Goal: Transaction & Acquisition: Purchase product/service

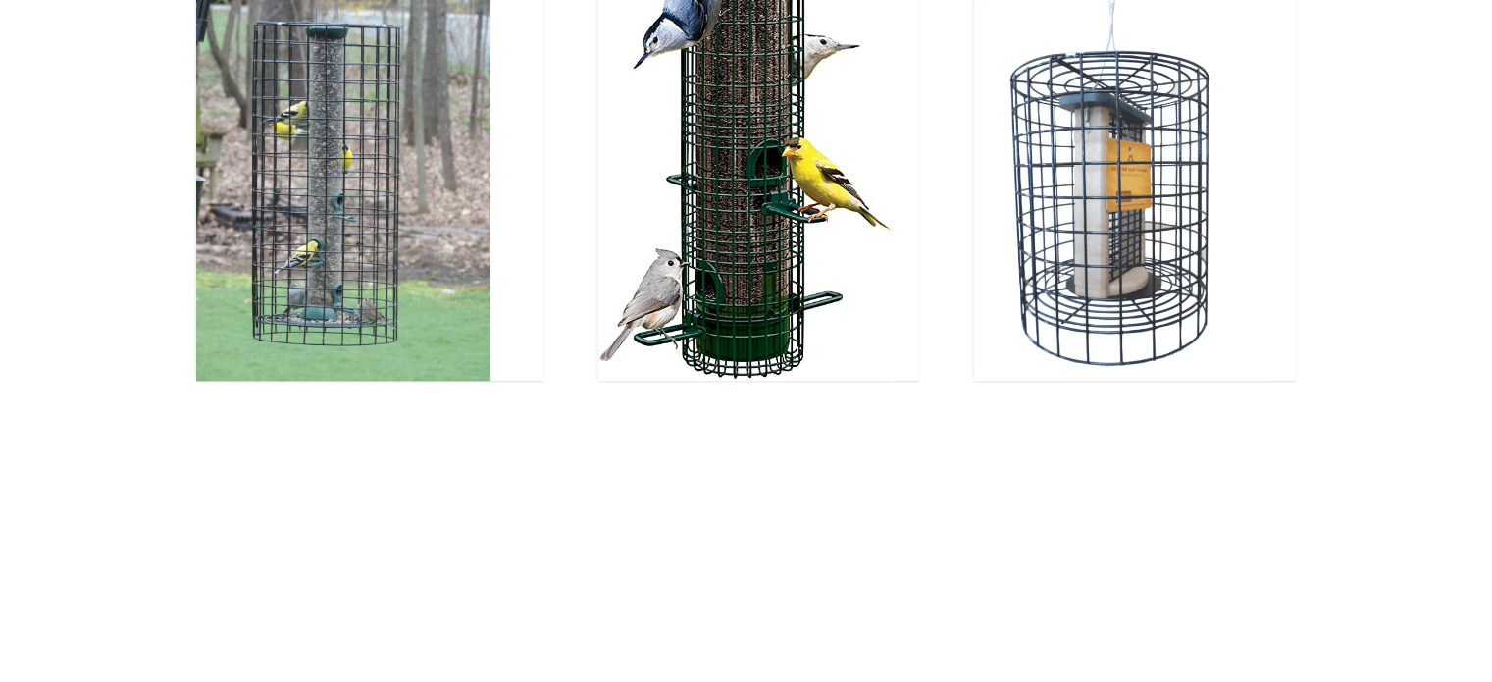
scroll to position [1962, 0]
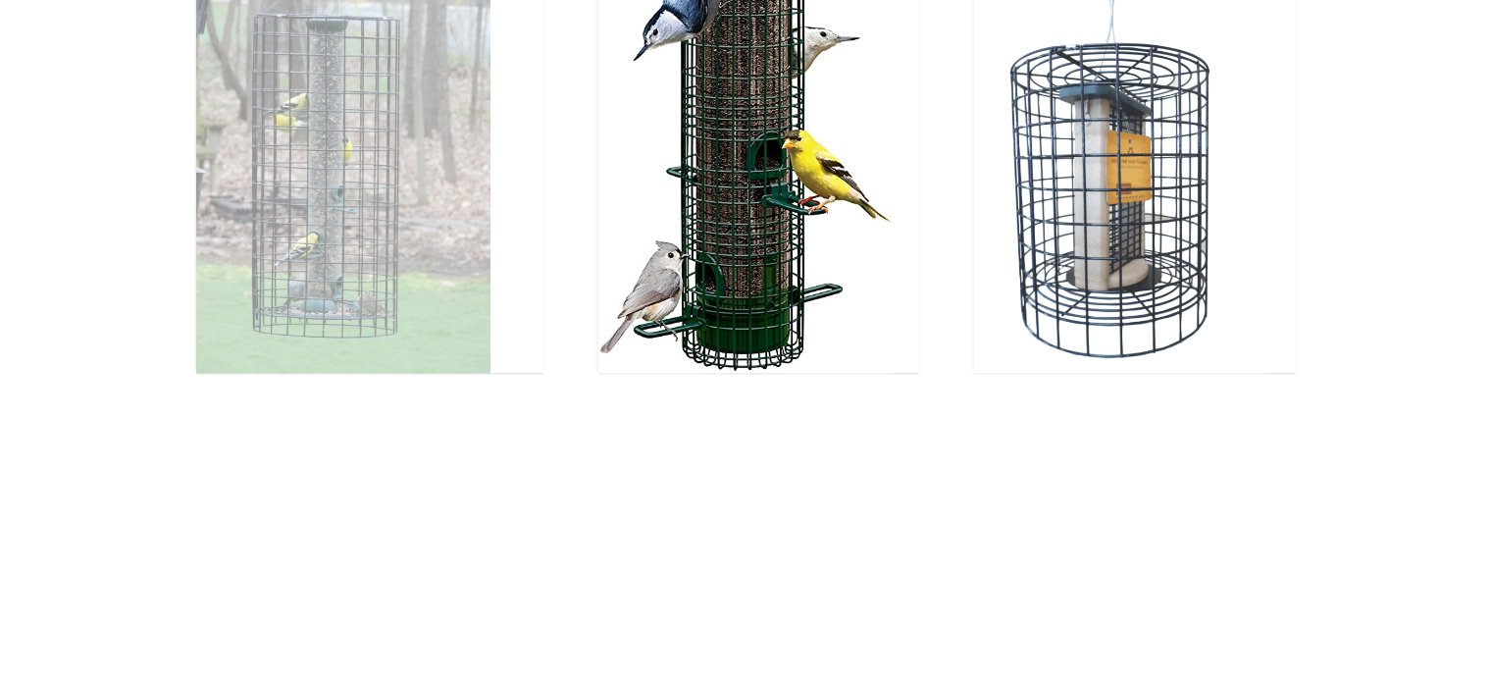
click at [339, 246] on img at bounding box center [343, 176] width 294 height 392
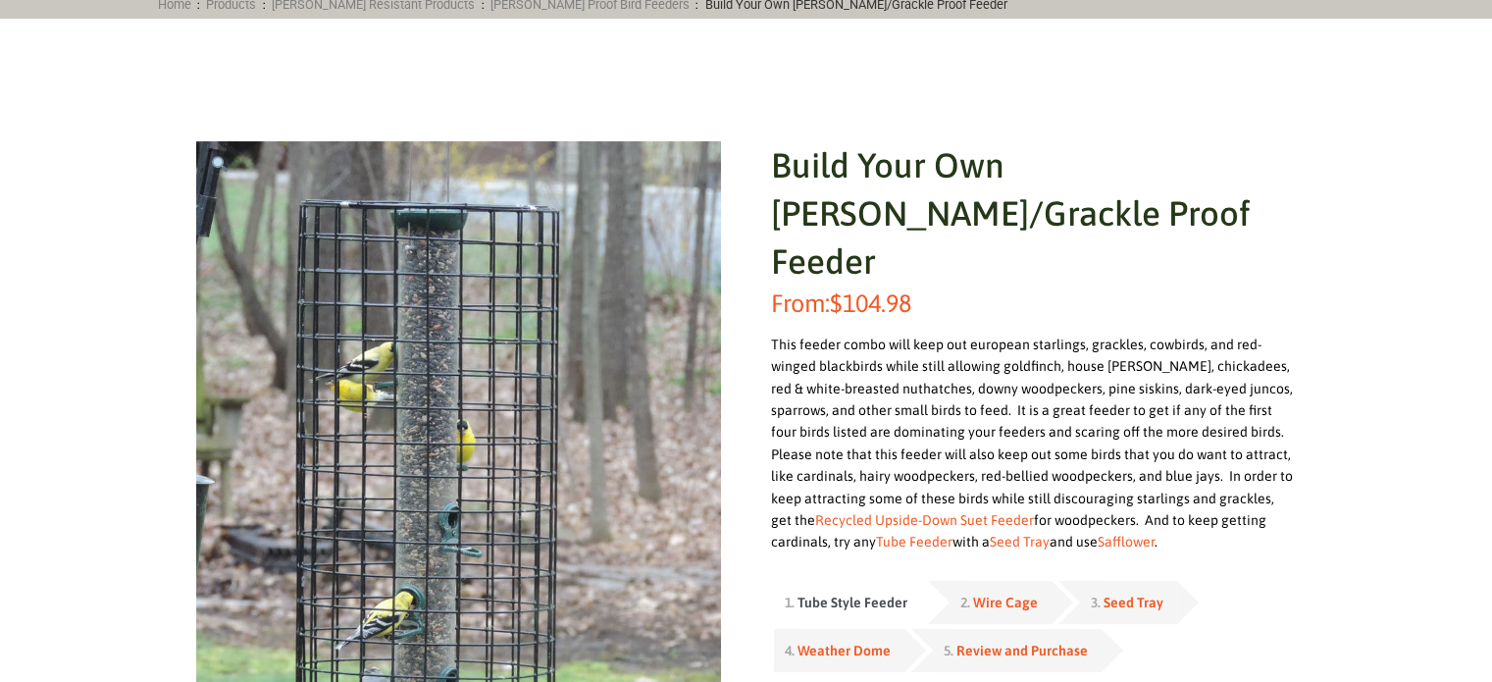
scroll to position [196, 0]
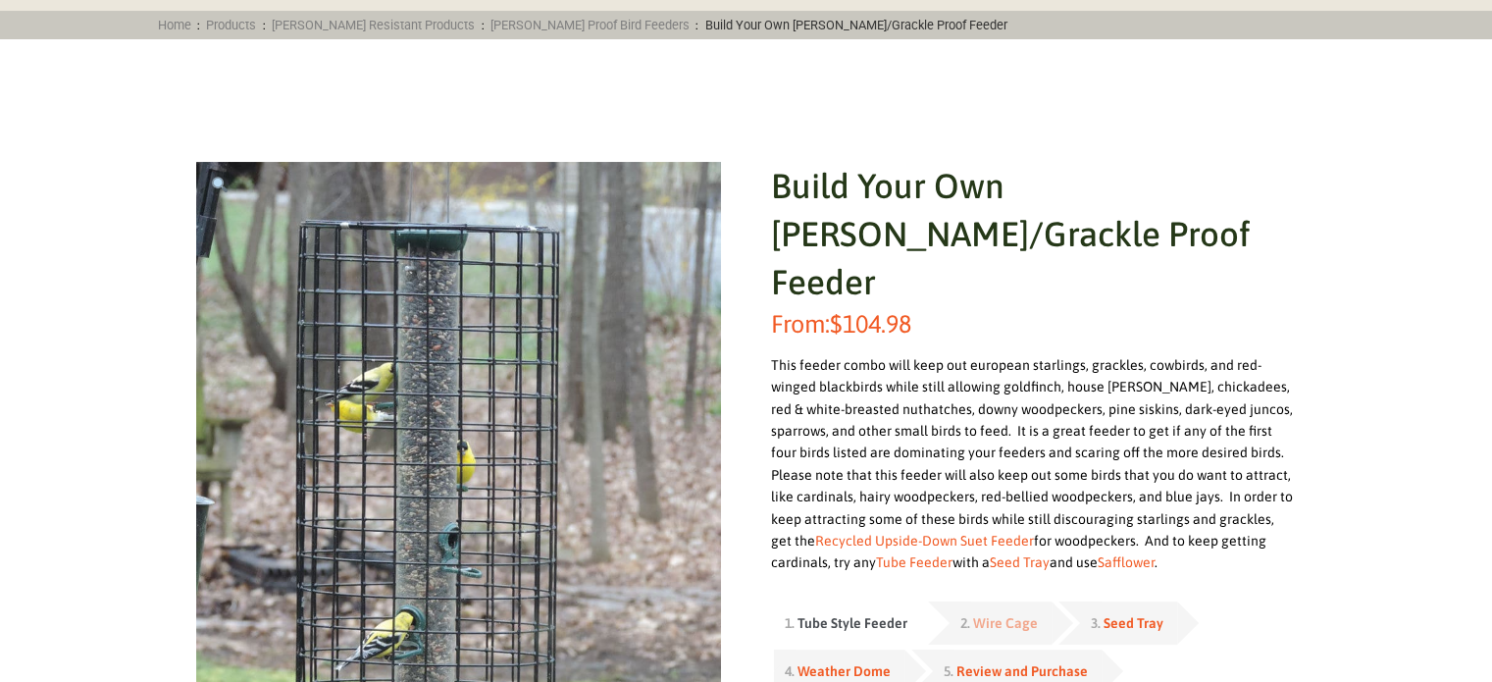
click at [1002, 607] on link "Wire Cage" at bounding box center [1004, 622] width 65 height 31
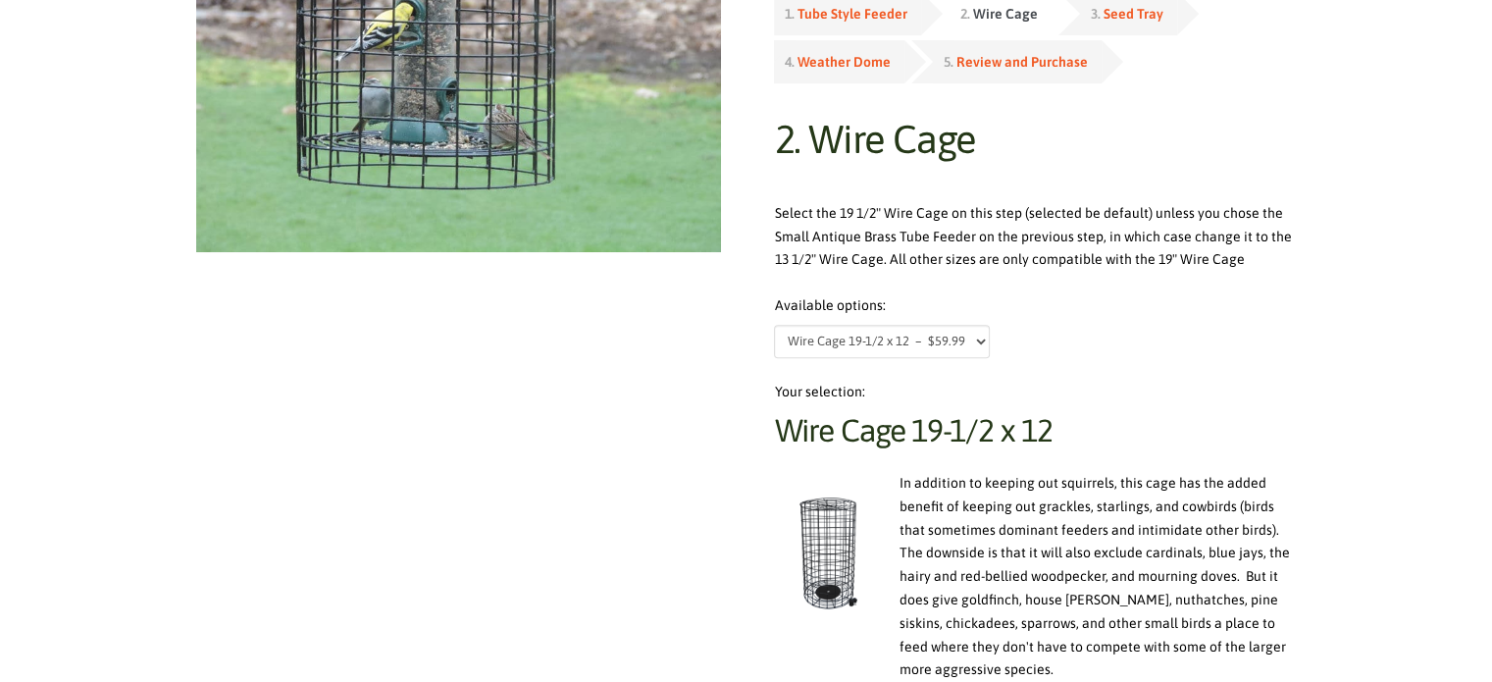
scroll to position [785, 0]
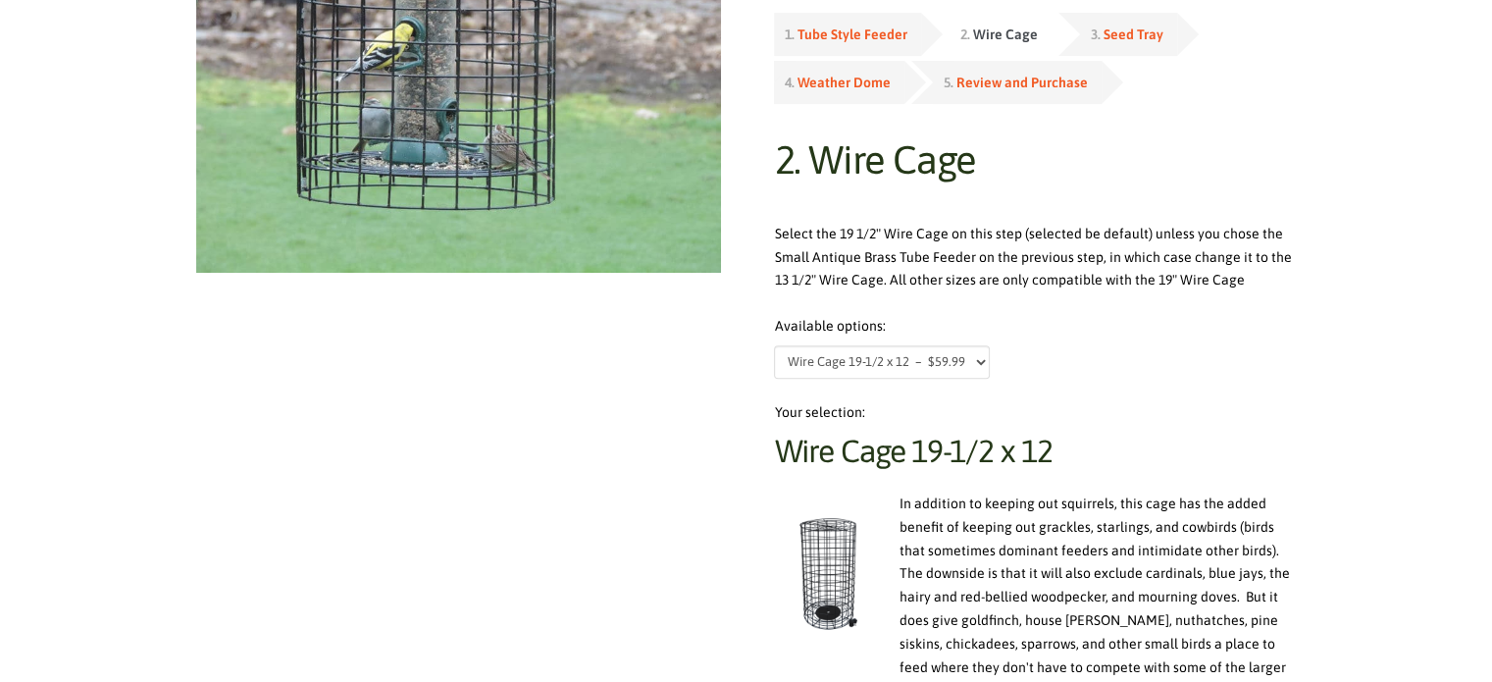
click at [977, 345] on select "Wire Cage 19-1/2 x 12 – $59.99 Wire Cage 13-1/2 x 12 – $54.99" at bounding box center [882, 361] width 216 height 33
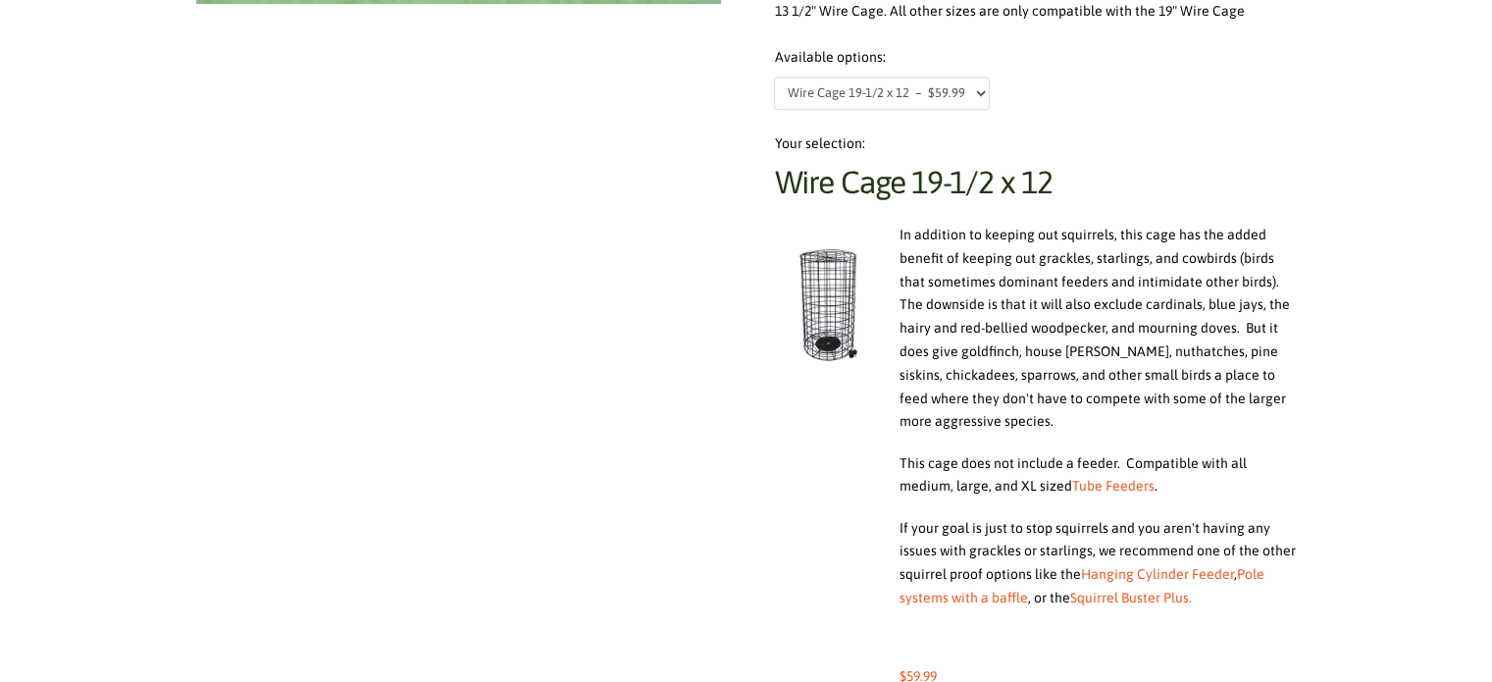
scroll to position [1079, 0]
